Goal: Use online tool/utility: Utilize a website feature to perform a specific function

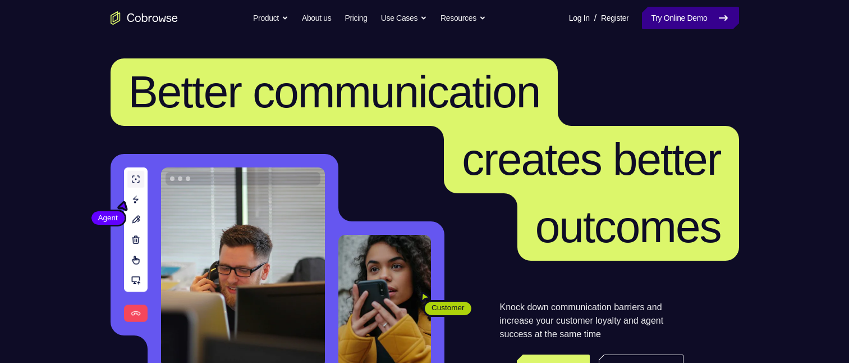
click at [703, 11] on link "Try Online Demo" at bounding box center [690, 18] width 97 height 22
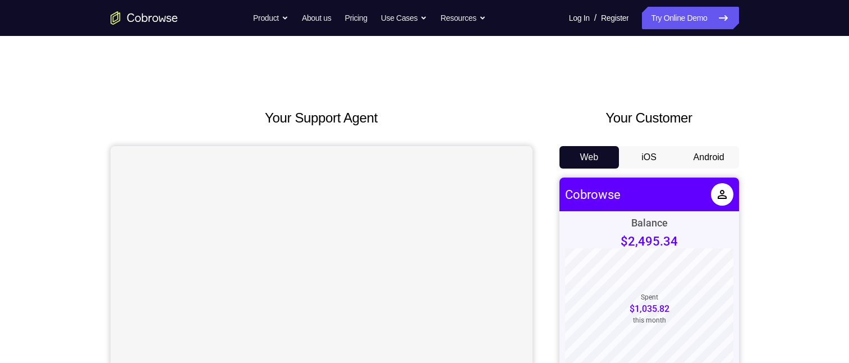
click at [691, 158] on button "Android" at bounding box center [709, 157] width 60 height 22
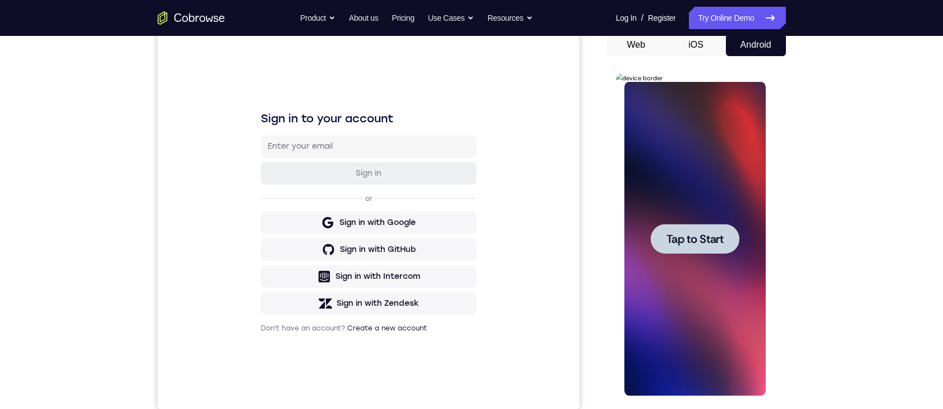
click at [696, 247] on div at bounding box center [695, 239] width 89 height 30
